Goal: Task Accomplishment & Management: Use online tool/utility

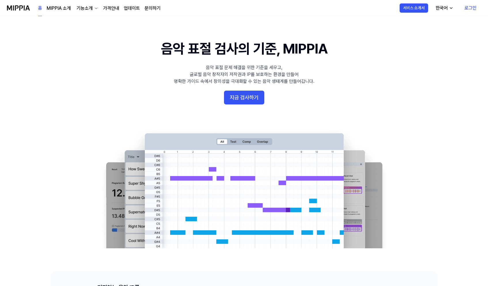
click at [471, 7] on link "로그인" at bounding box center [470, 8] width 21 height 16
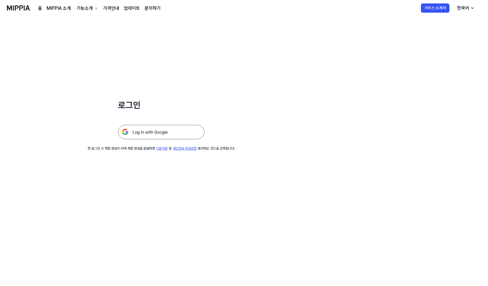
click at [153, 133] on img at bounding box center [161, 132] width 86 height 14
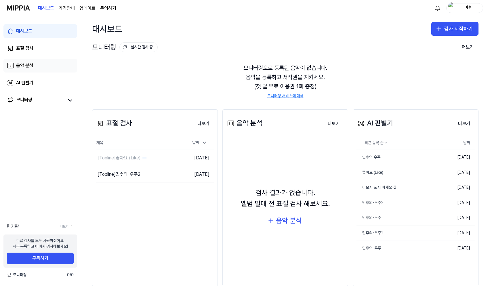
click at [30, 63] on div "음악 분석" at bounding box center [24, 65] width 17 height 7
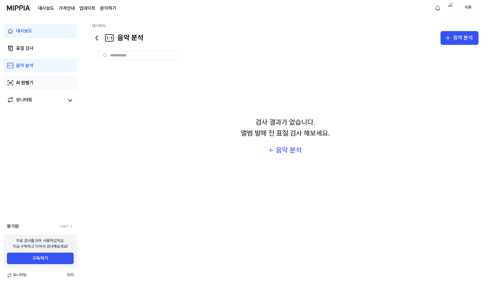
click at [67, 83] on link "AI 판별기" at bounding box center [40, 83] width 74 height 14
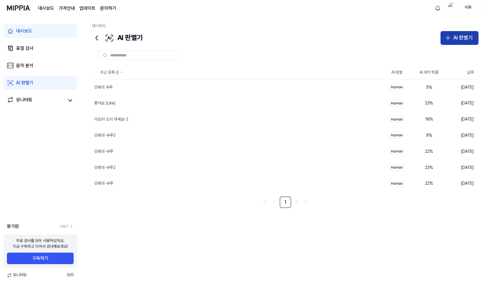
click at [458, 35] on div "AI 판별기" at bounding box center [464, 38] width 20 height 8
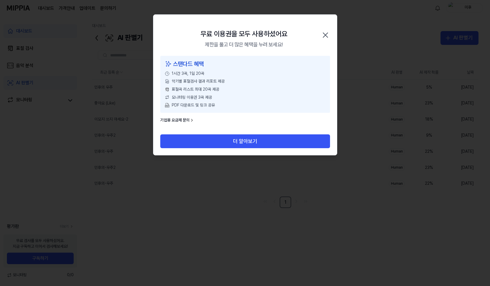
click at [327, 35] on icon "button" at bounding box center [325, 35] width 9 height 9
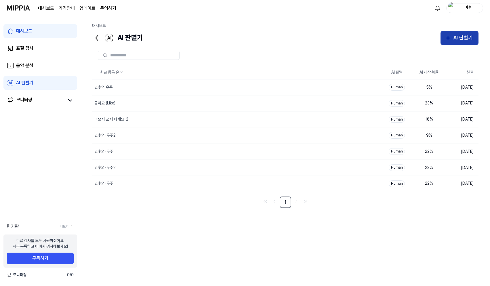
click at [463, 37] on div "AI 판별기" at bounding box center [464, 38] width 20 height 8
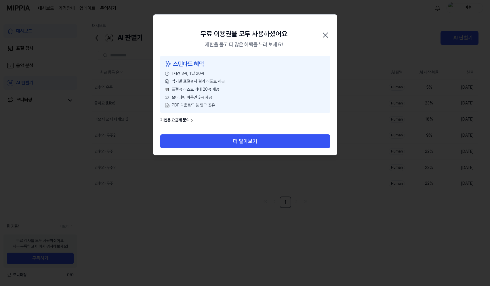
click at [319, 39] on div "무료 이용권을 모두 사용하셨어요 제한을 풀고 더 많은 혜택을 누려 보세요! 닫기" at bounding box center [245, 35] width 184 height 41
click at [323, 36] on icon "button" at bounding box center [325, 35] width 9 height 9
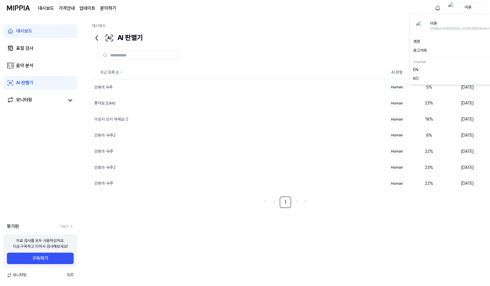
click at [465, 5] on div "미후" at bounding box center [468, 8] width 22 height 6
click at [437, 48] on button "로그아웃" at bounding box center [457, 51] width 87 height 6
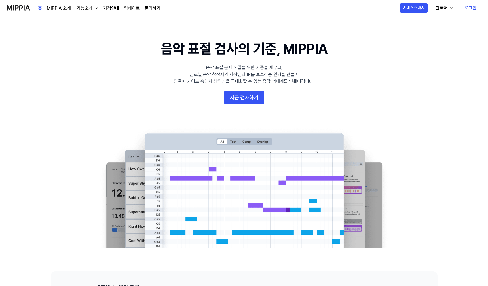
click at [470, 10] on link "로그인" at bounding box center [470, 8] width 21 height 16
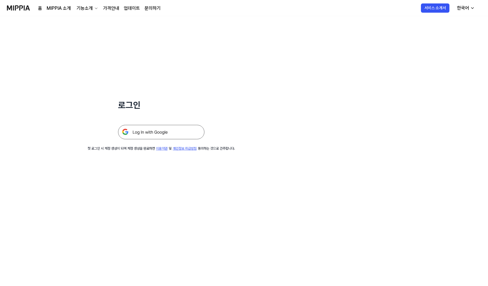
click at [154, 136] on img at bounding box center [161, 132] width 86 height 14
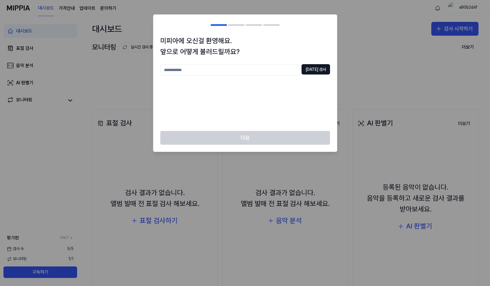
click at [287, 70] on input "text" at bounding box center [229, 70] width 139 height 12
type input "*"
type input "******"
click at [316, 73] on button "중복 검사" at bounding box center [316, 69] width 29 height 10
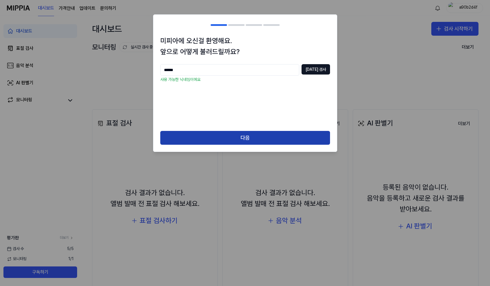
click at [269, 142] on button "다음" at bounding box center [245, 138] width 170 height 14
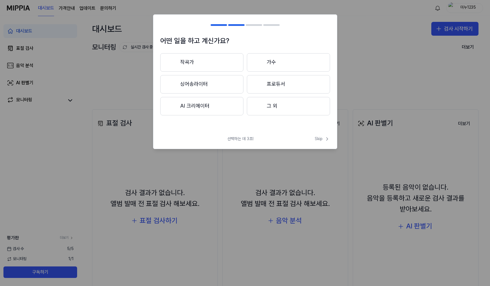
click at [321, 142] on div "선택하는 데 3초! Skip" at bounding box center [245, 142] width 184 height 13
click at [321, 140] on span "Skip" at bounding box center [322, 139] width 15 height 6
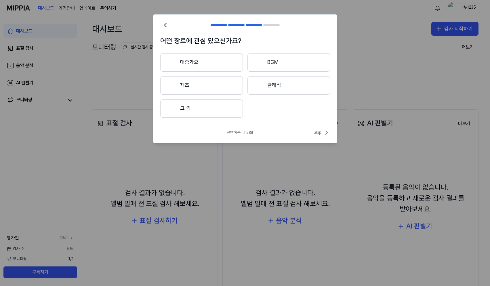
click at [321, 137] on div "선택하는 데 3초! Skip" at bounding box center [245, 136] width 184 height 14
click at [321, 135] on span "Skip" at bounding box center [322, 132] width 16 height 7
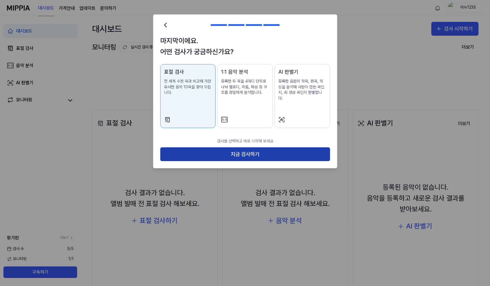
click at [313, 152] on button "지금 검사하기" at bounding box center [245, 154] width 170 height 14
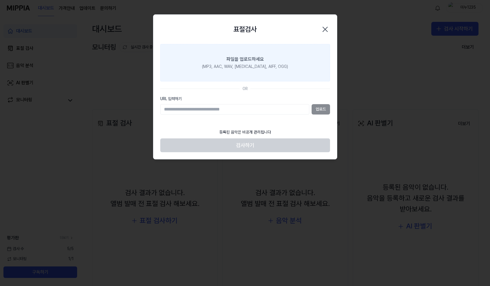
click at [285, 69] on label "파일을 업로드하세요 (MP3, AAC, WAV, FLAC, AIFF, OGG)" at bounding box center [245, 62] width 170 height 37
click at [0, 0] on input "파일을 업로드하세요 (MP3, AAC, WAV, FLAC, AIFF, OGG)" at bounding box center [0, 0] width 0 height 0
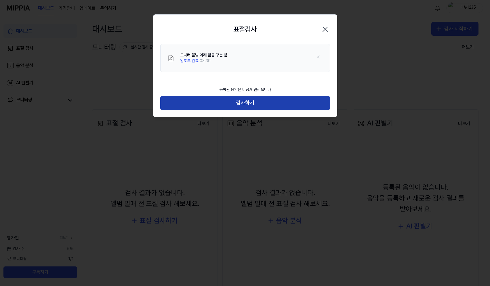
click at [312, 96] on button "검사하기" at bounding box center [245, 103] width 170 height 14
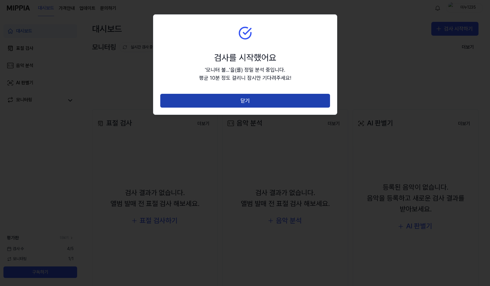
click at [247, 105] on button "닫기" at bounding box center [245, 101] width 170 height 14
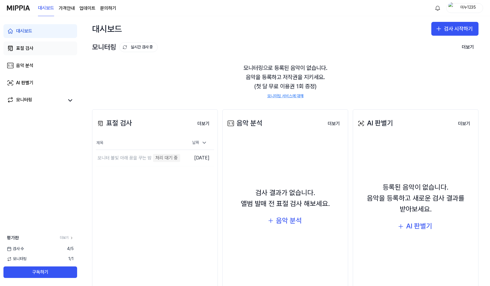
click at [25, 50] on div "표절 검사" at bounding box center [24, 48] width 17 height 7
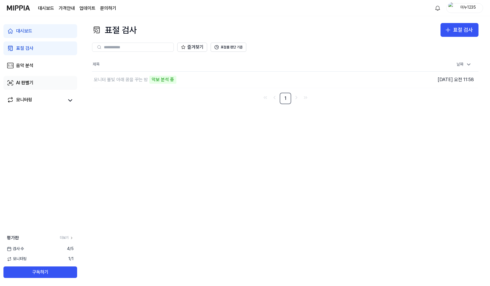
click at [26, 81] on div "AI 판별기" at bounding box center [24, 82] width 17 height 7
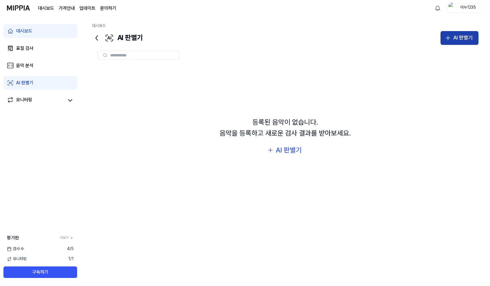
click at [468, 39] on div "AI 판별기" at bounding box center [464, 38] width 20 height 8
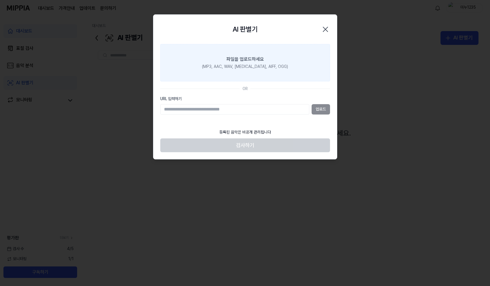
click at [267, 67] on div "(MP3, AAC, WAV, FLAC, AIFF, OGG)" at bounding box center [245, 67] width 86 height 6
click at [0, 0] on input "파일을 업로드하세요 (MP3, AAC, WAV, FLAC, AIFF, OGG)" at bounding box center [0, 0] width 0 height 0
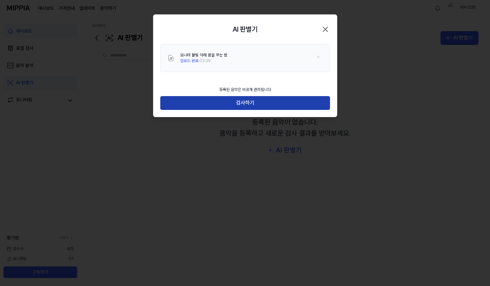
click at [276, 107] on button "검사하기" at bounding box center [245, 103] width 170 height 14
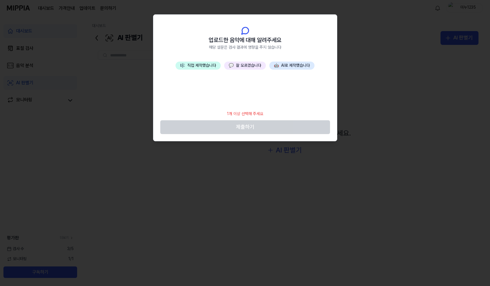
click at [240, 66] on button "💬 잘 모르겠습니다" at bounding box center [245, 66] width 42 height 8
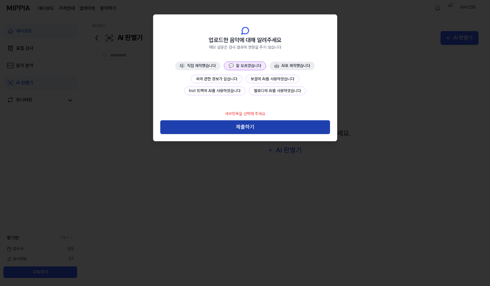
click at [245, 133] on button "제출하기" at bounding box center [245, 127] width 170 height 14
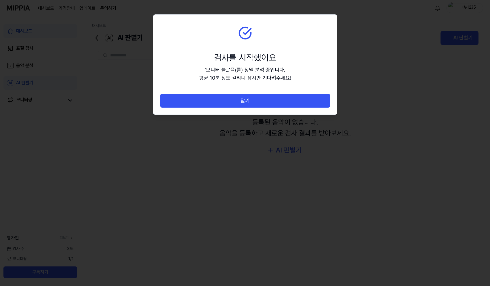
click at [248, 111] on div "닫기" at bounding box center [245, 104] width 184 height 21
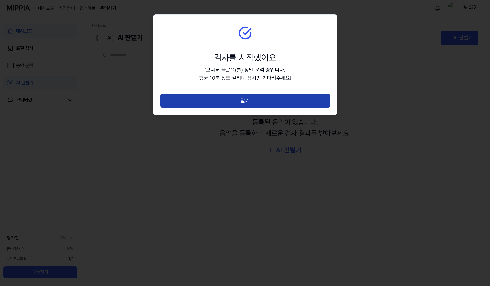
click at [249, 105] on button "닫기" at bounding box center [245, 101] width 170 height 14
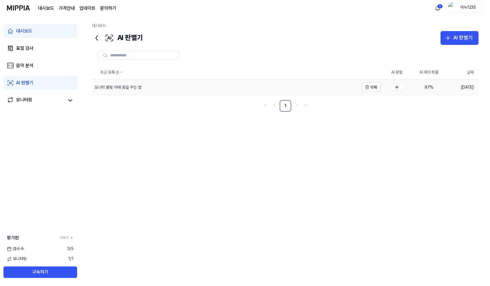
click at [133, 90] on div "모니터 불빛 아래 꿈을 꾸는 밤" at bounding box center [117, 88] width 47 height 6
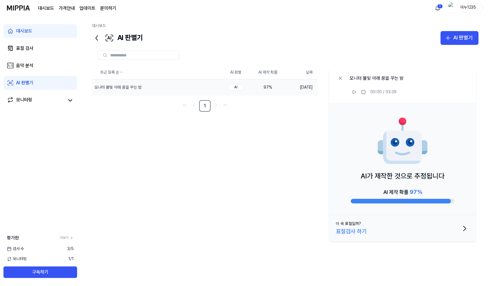
click at [374, 231] on button "이 곡 표절일까? 표절검사 하기" at bounding box center [402, 228] width 147 height 26
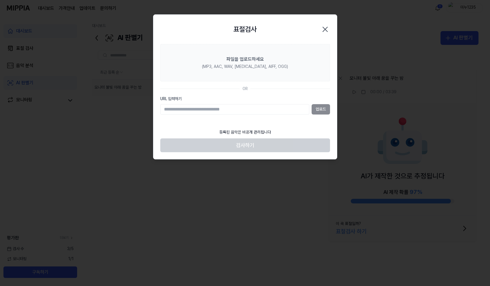
click at [324, 27] on icon "button" at bounding box center [325, 29] width 9 height 9
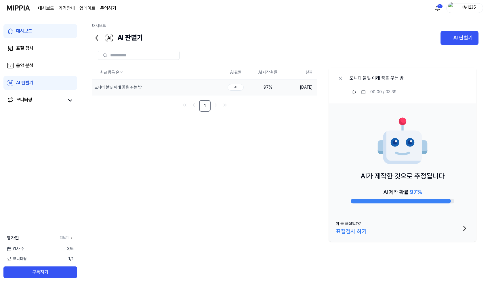
click at [457, 221] on button "이 곡 표절일까? 표절검사 하기" at bounding box center [402, 228] width 147 height 26
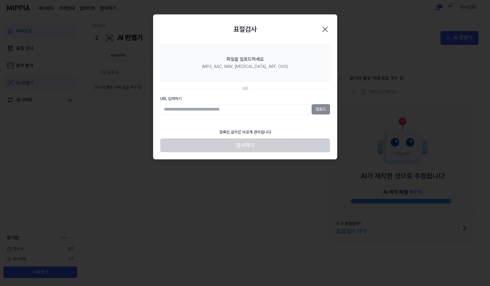
click at [126, 119] on div at bounding box center [245, 143] width 490 height 286
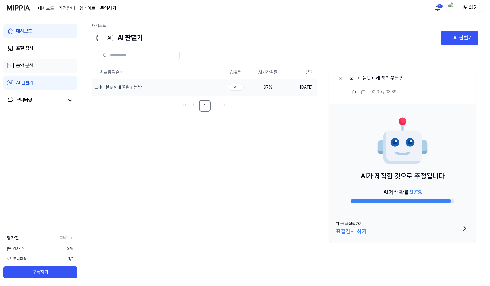
click at [37, 62] on link "음악 분석" at bounding box center [40, 66] width 74 height 14
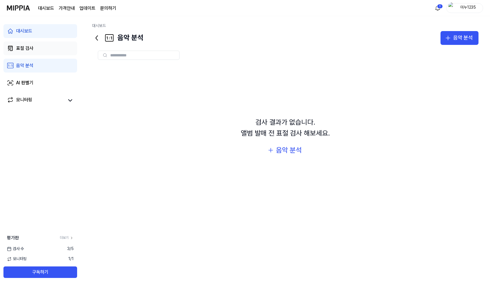
click at [42, 45] on link "표절 검사" at bounding box center [40, 48] width 74 height 14
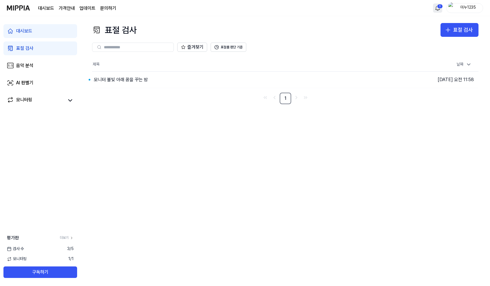
click at [439, 9] on html "대시보드 가격안내 업데이트 문의하기 1 미누1235 대시보드 표절 검사 음악 분석 AI 판별기 모니터링 평가판 더보기 검사 수 3 / 5 모니…" at bounding box center [245, 143] width 490 height 286
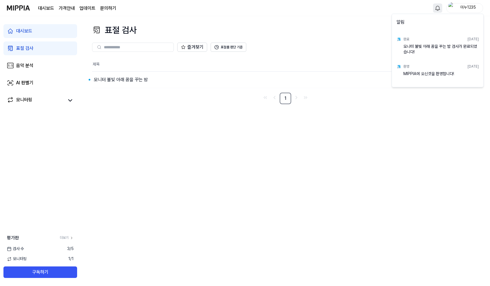
drag, startPoint x: 391, startPoint y: 23, endPoint x: 365, endPoint y: 23, distance: 25.6
click at [391, 23] on html "대시보드 가격안내 업데이트 문의하기 미누1235 대시보드 표절 검사 음악 분석 AI 판별기 모니터링 평가판 더보기 검사 수 3 / 5 모니터링…" at bounding box center [245, 143] width 490 height 286
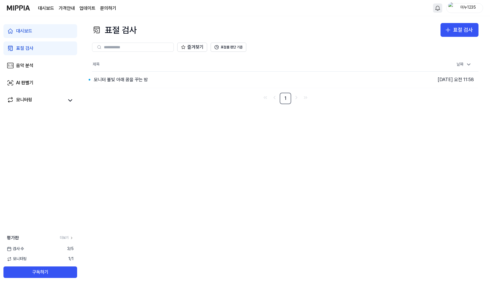
click at [49, 30] on link "대시보드" at bounding box center [40, 31] width 74 height 14
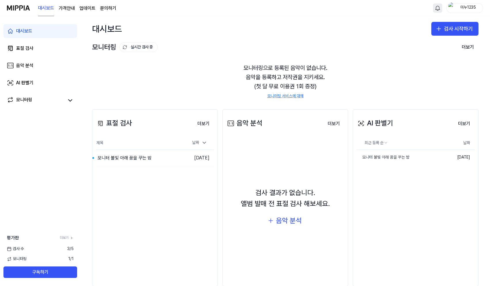
click at [63, 10] on page\) "가격안내" at bounding box center [67, 8] width 16 height 7
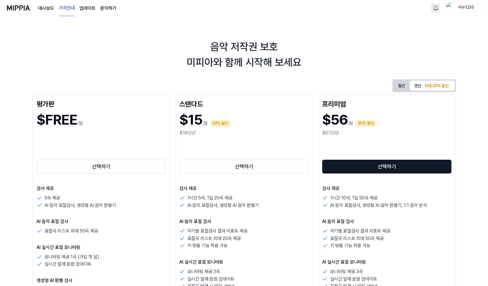
click at [86, 10] on link "업데이트" at bounding box center [87, 8] width 16 height 7
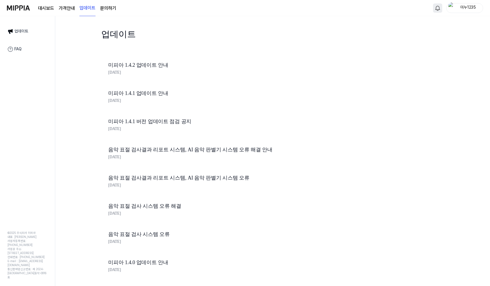
click at [112, 10] on link "문의하기" at bounding box center [108, 8] width 16 height 7
